Goal: Information Seeking & Learning: Learn about a topic

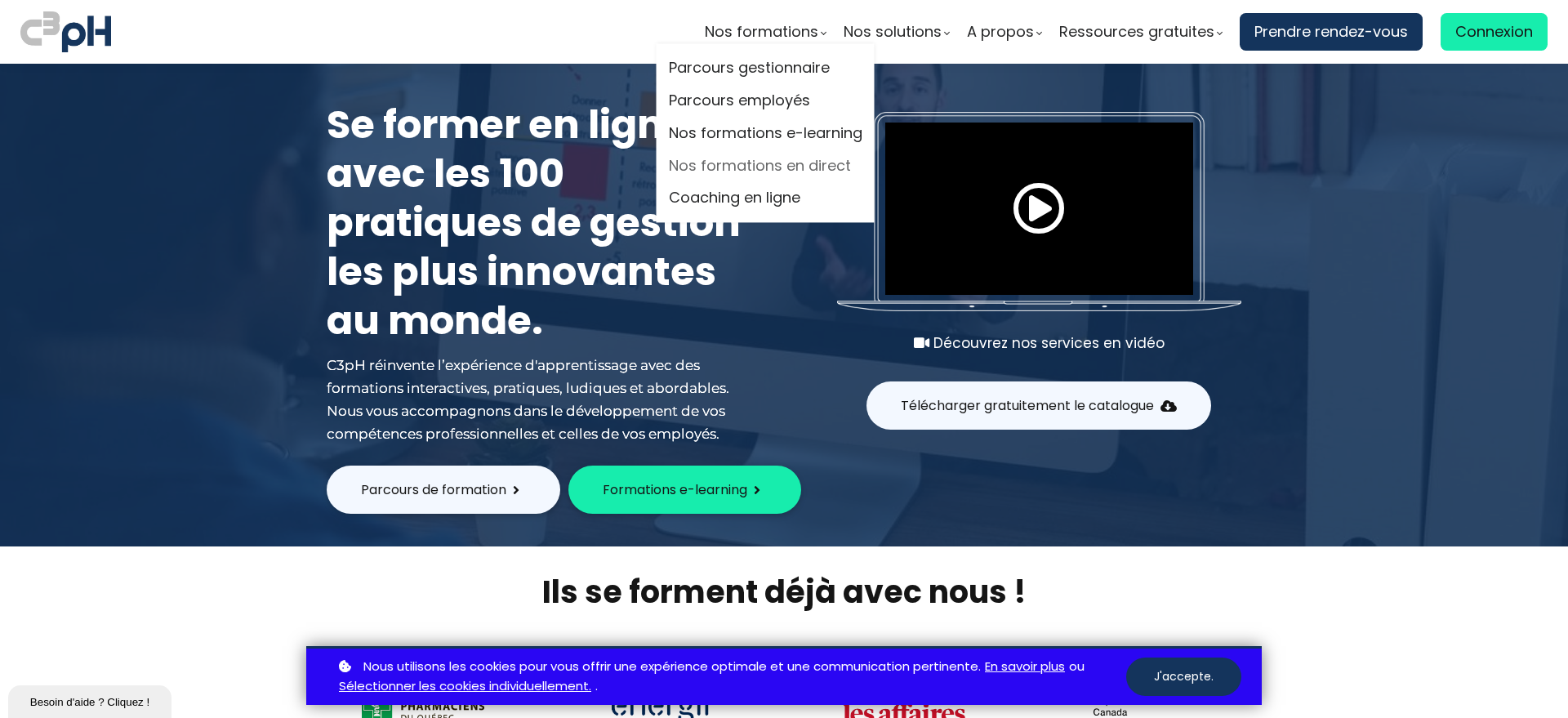
click at [754, 174] on link "Nos formations en direct" at bounding box center [766, 165] width 194 height 24
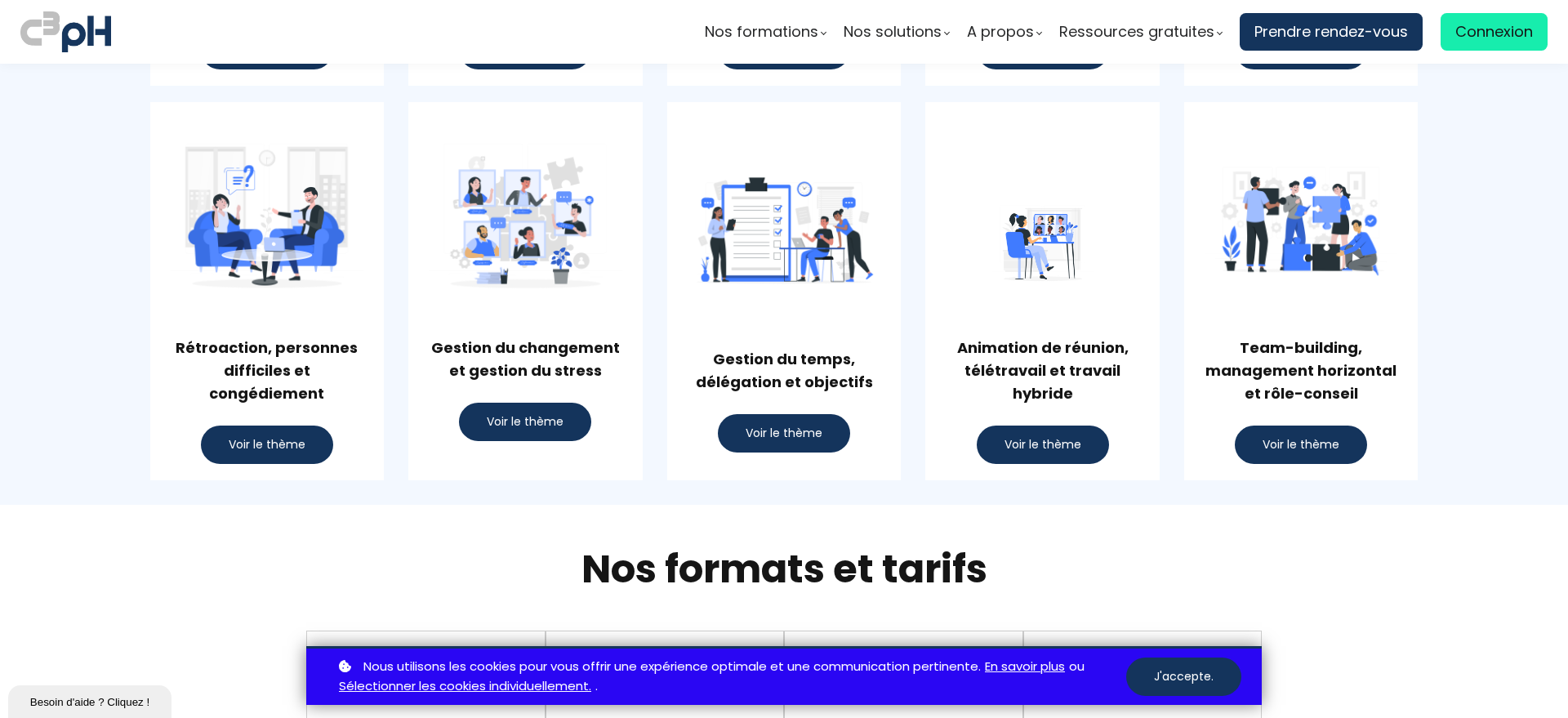
click at [1280, 446] on span "Voir le thème" at bounding box center [1301, 445] width 77 height 18
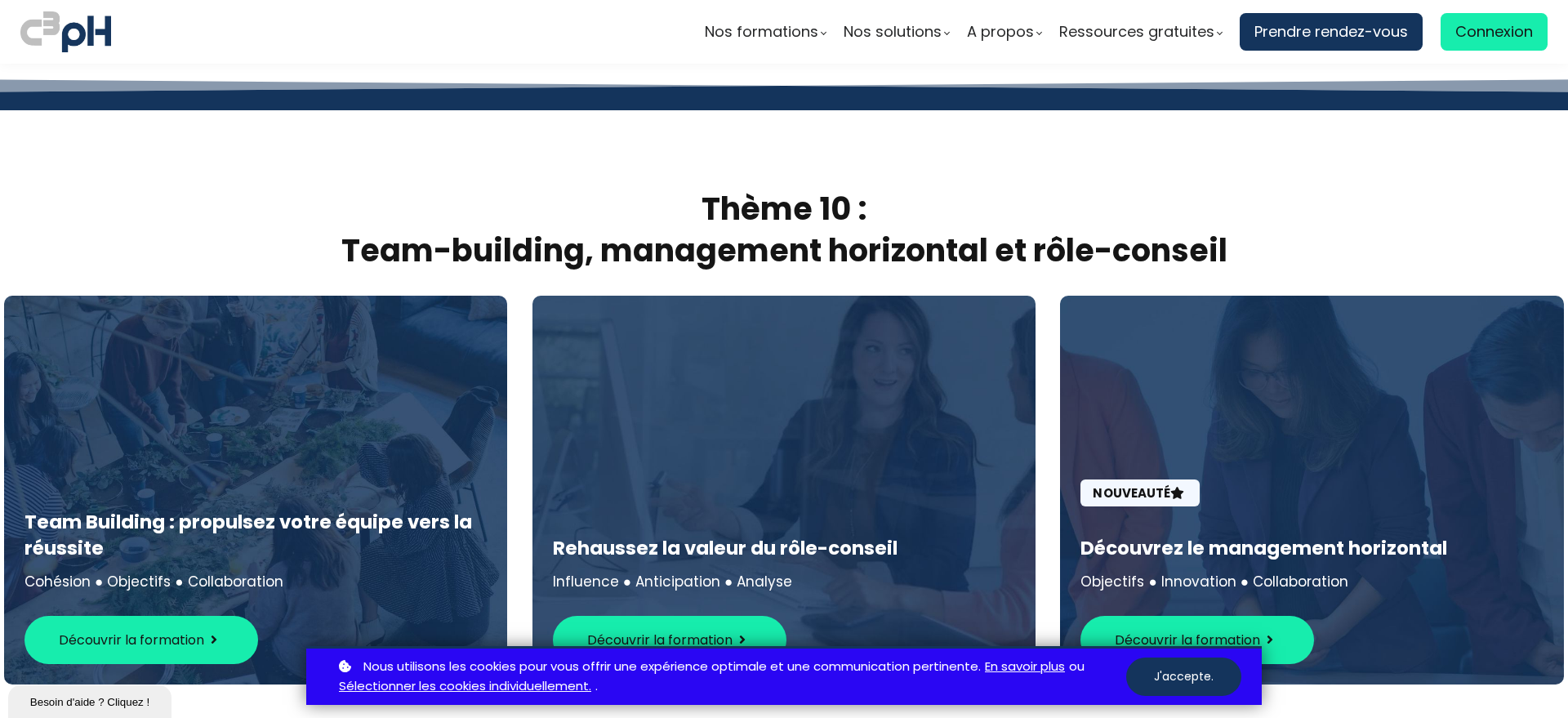
scroll to position [8499, 0]
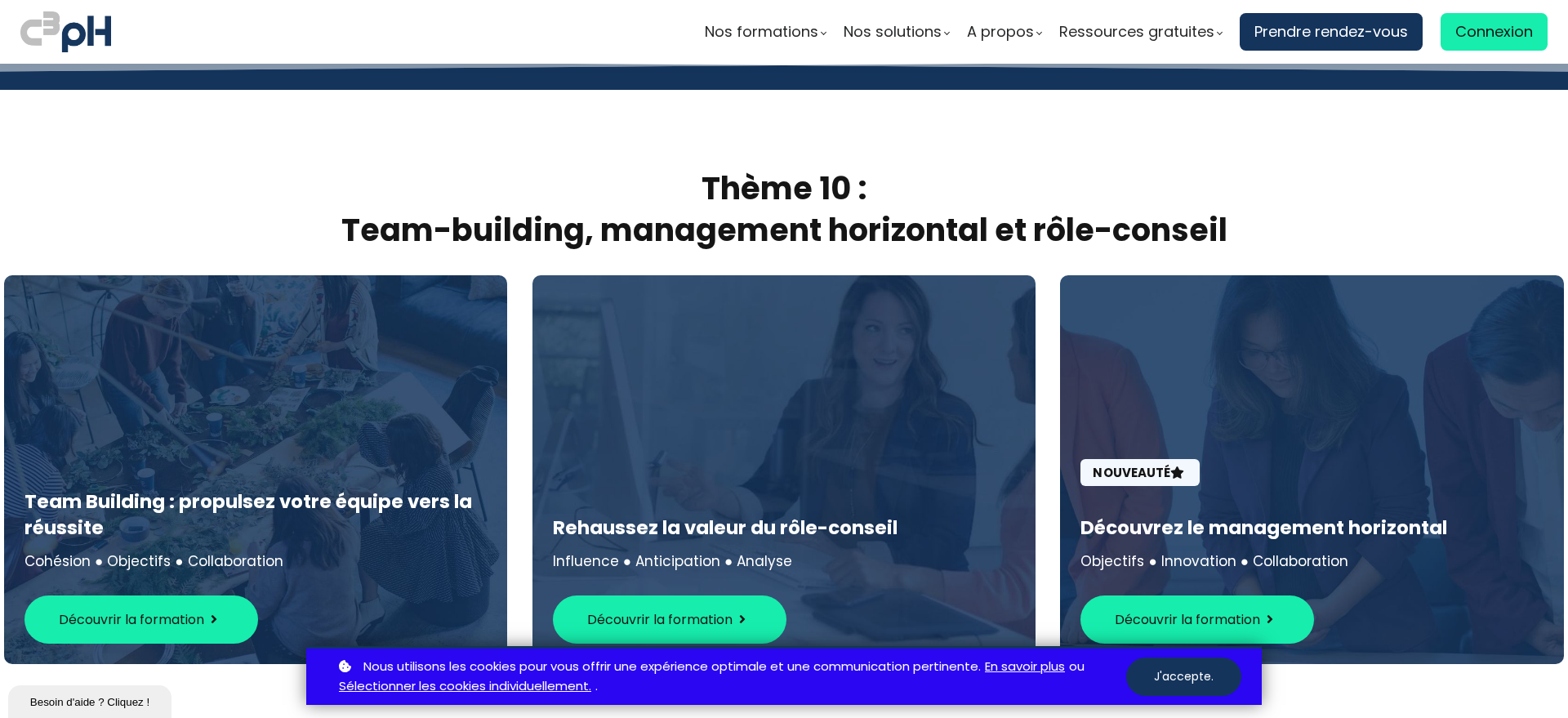
click at [651, 609] on span "Découvrir la formation" at bounding box center [659, 619] width 145 height 20
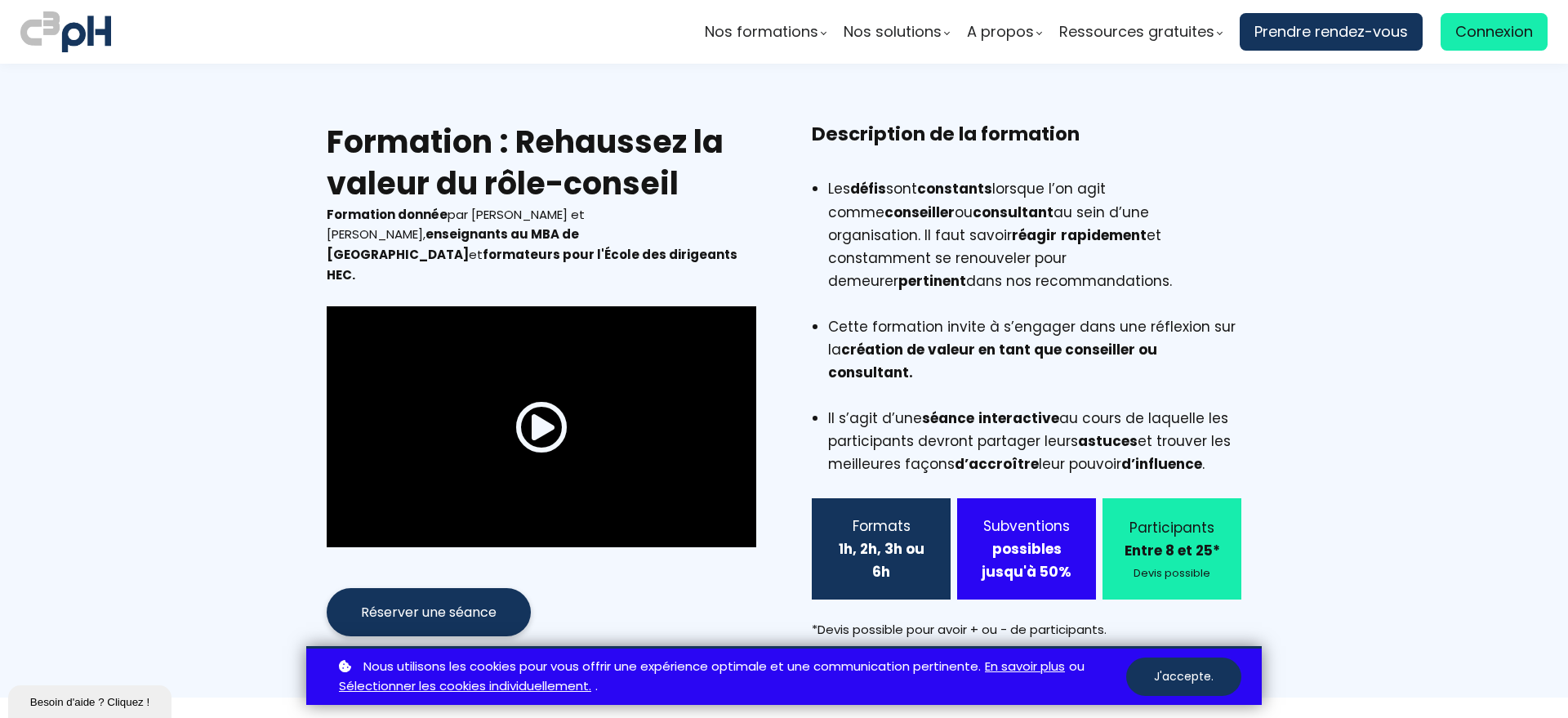
drag, startPoint x: 511, startPoint y: 137, endPoint x: 690, endPoint y: 176, distance: 183.2
click at [690, 176] on h2 "Formation : Rehaussez la valeur du rôle-conseil" at bounding box center [542, 162] width 430 height 84
copy h2 "Rehaussez la valeur du rôle-conseil"
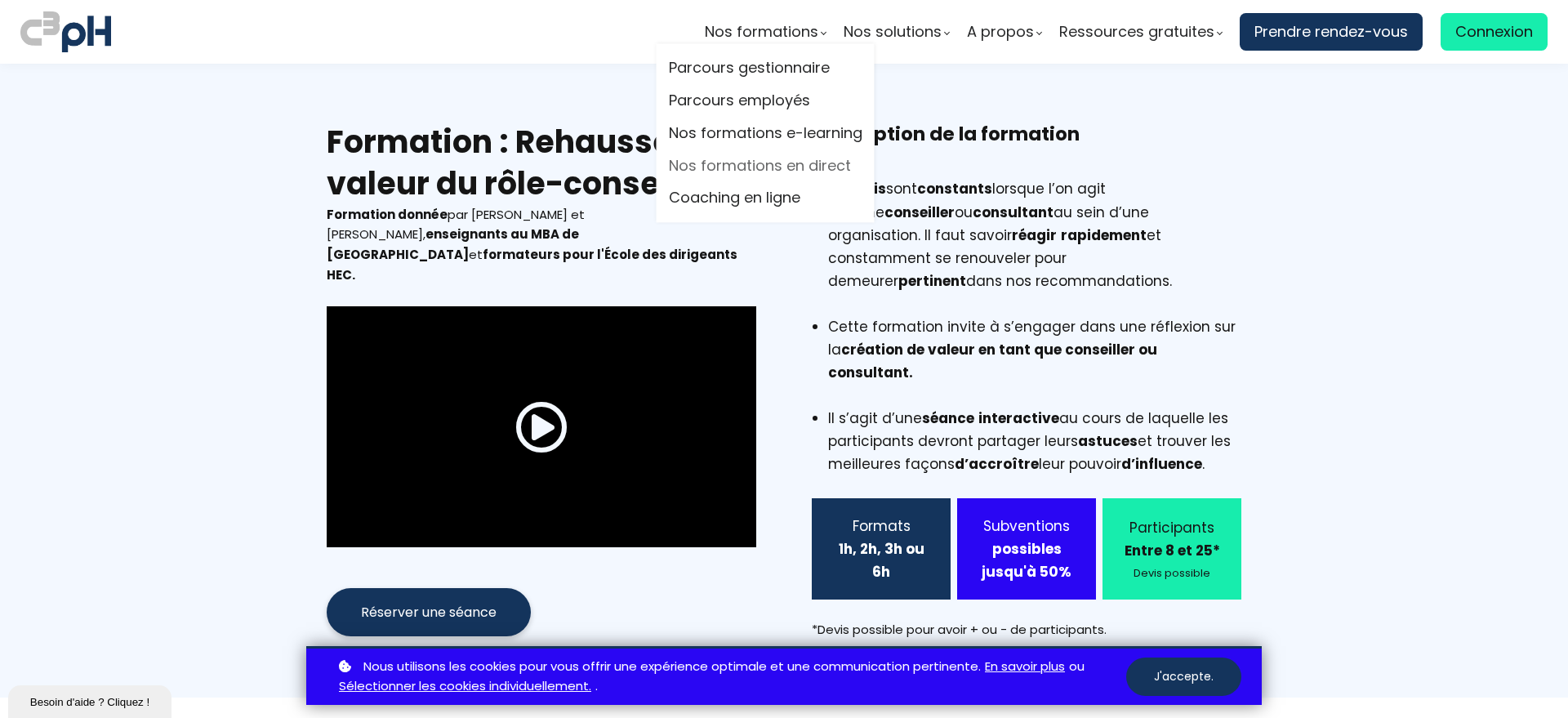
click at [761, 162] on link "Nos formations en direct" at bounding box center [766, 165] width 194 height 24
